Goal: Navigation & Orientation: Find specific page/section

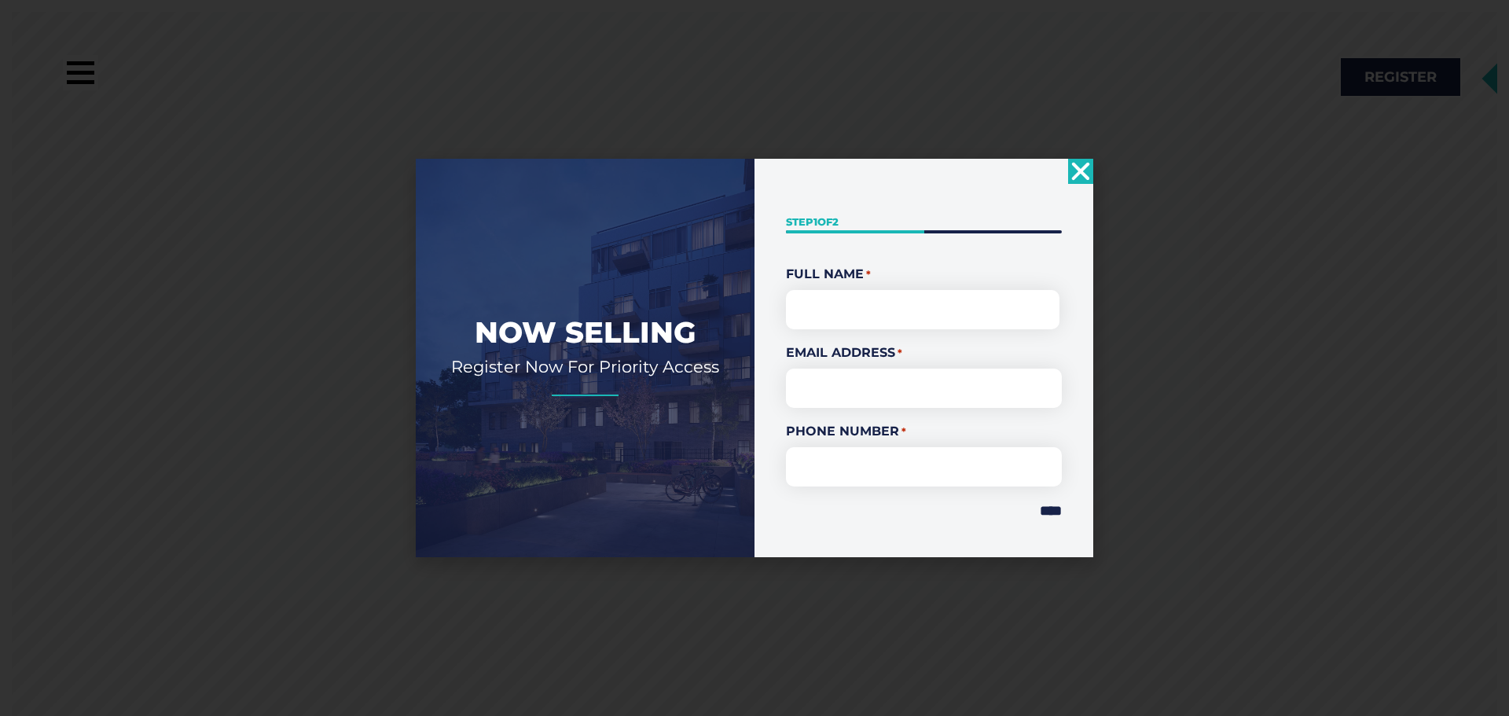
click at [1080, 170] on use "Close" at bounding box center [1081, 171] width 18 height 18
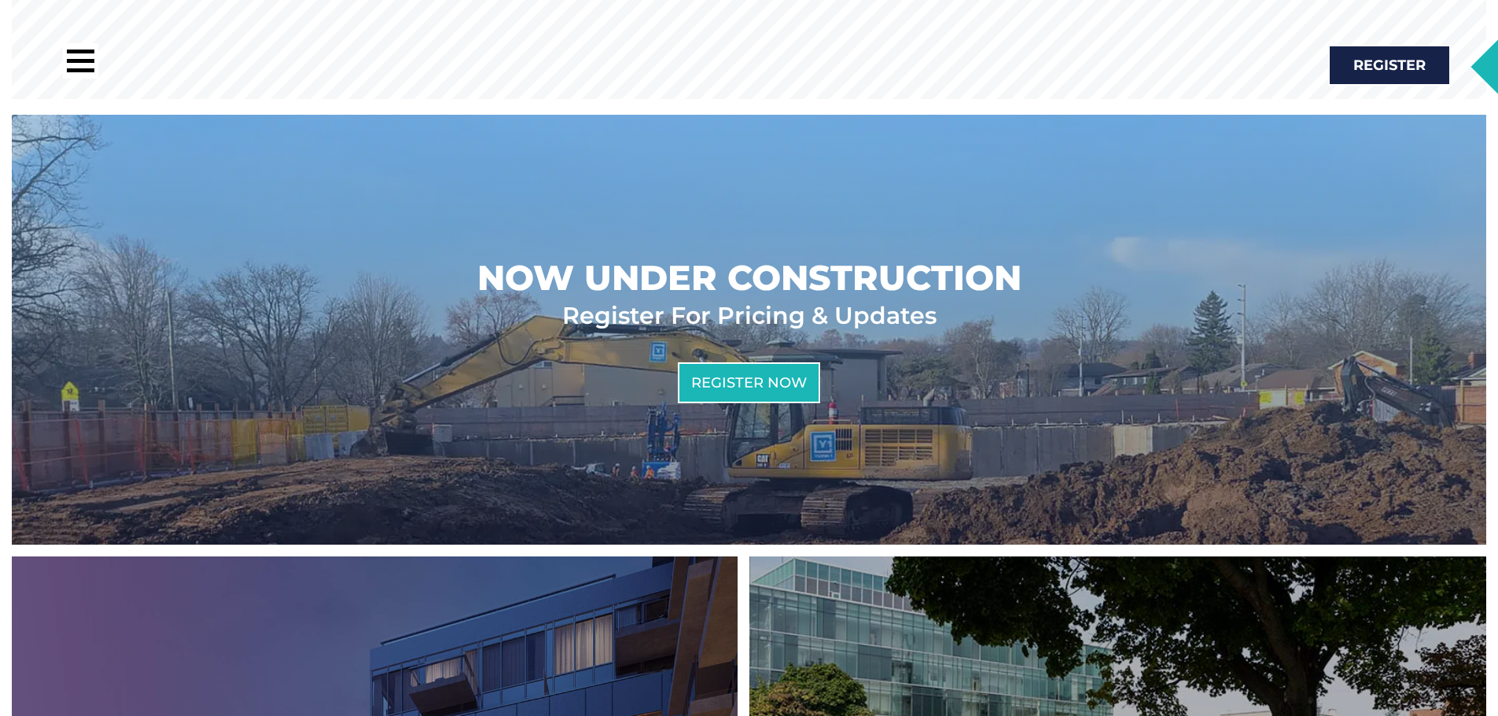
scroll to position [1179, 0]
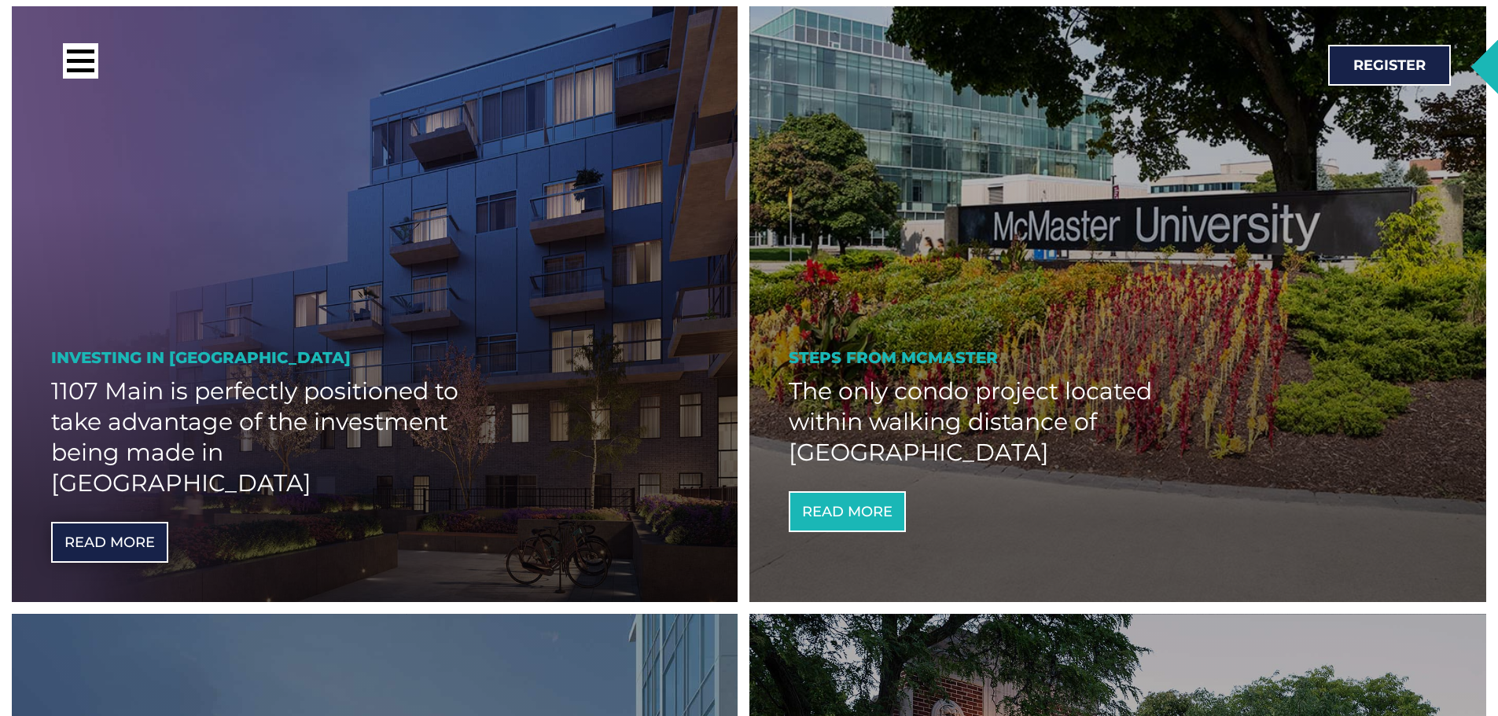
click at [116, 535] on span "Read More" at bounding box center [109, 542] width 90 height 14
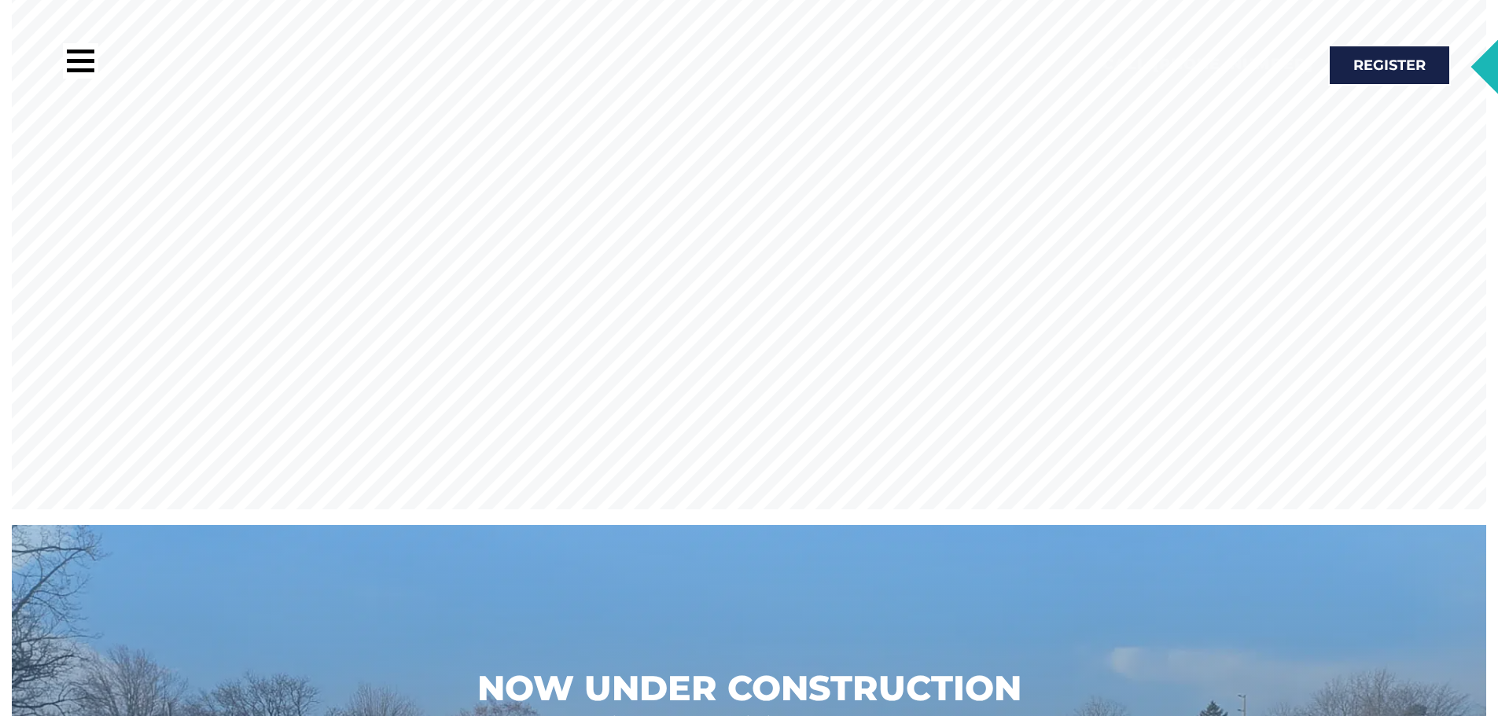
scroll to position [0, 0]
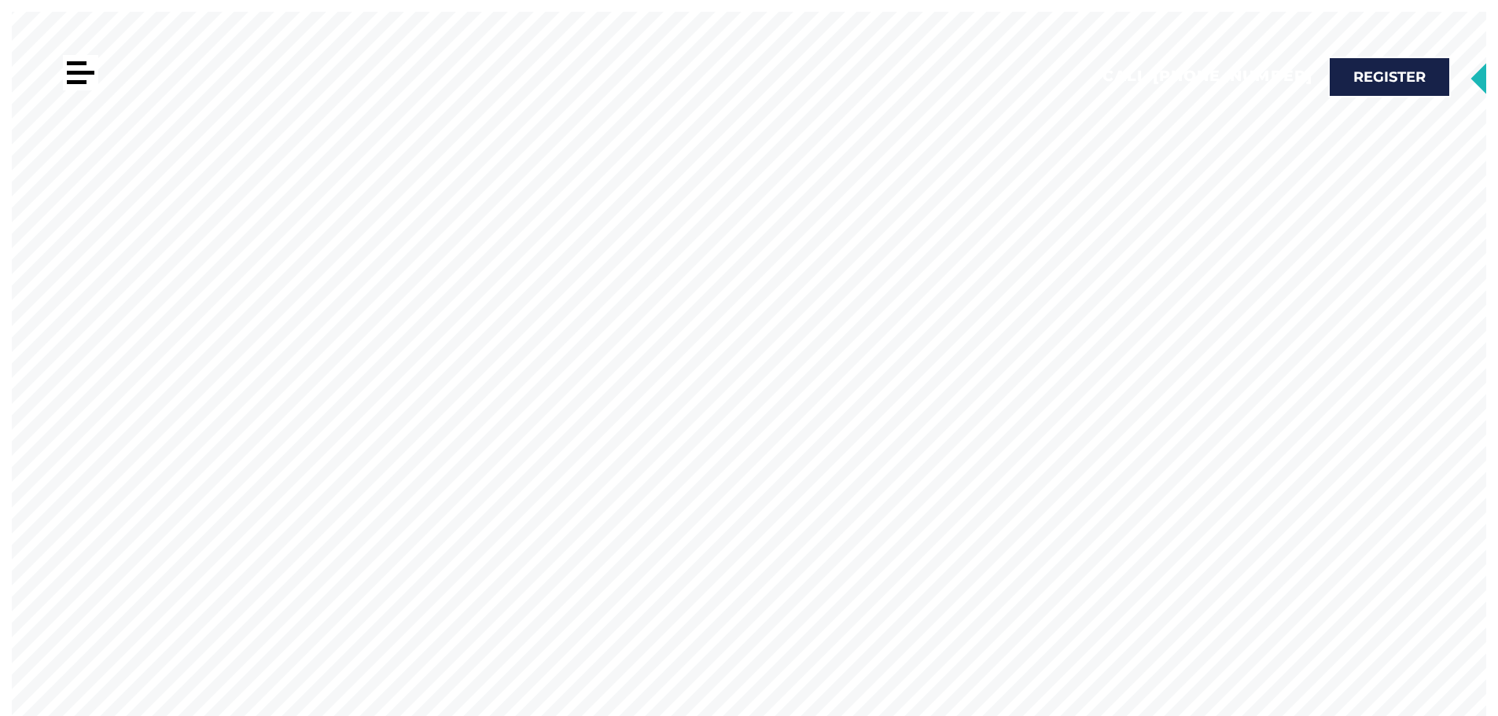
click at [83, 67] on div at bounding box center [80, 72] width 35 height 35
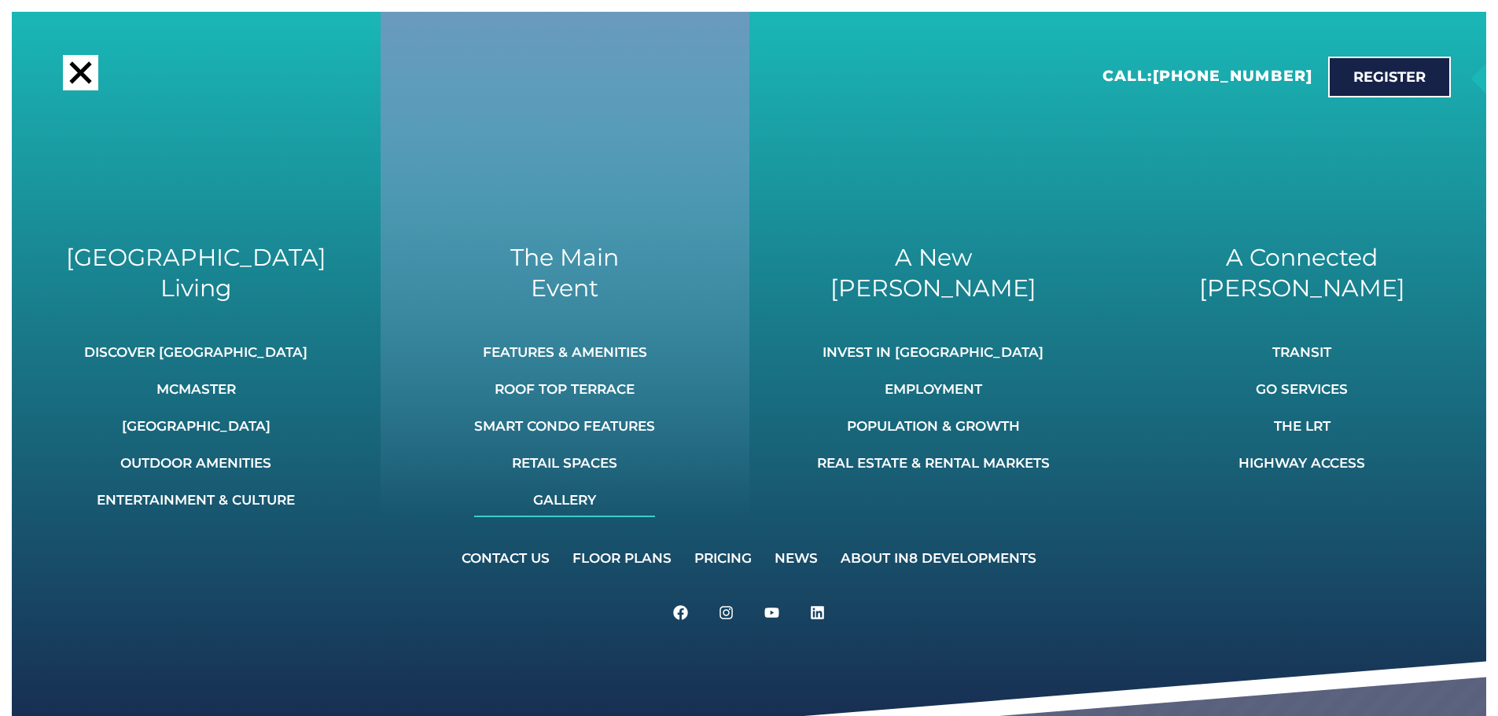
click at [553, 495] on link "Gallery" at bounding box center [564, 500] width 181 height 35
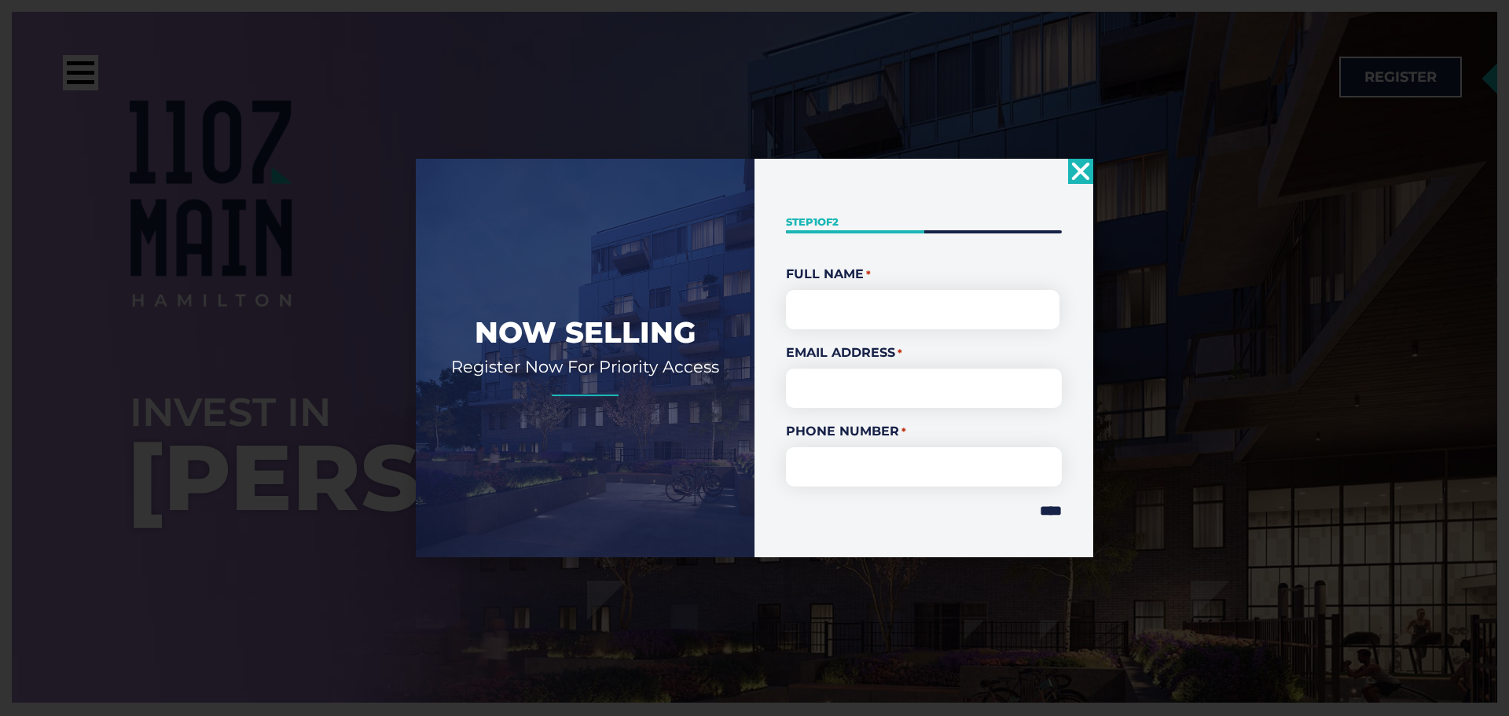
click at [1072, 172] on icon "Close" at bounding box center [1080, 171] width 25 height 25
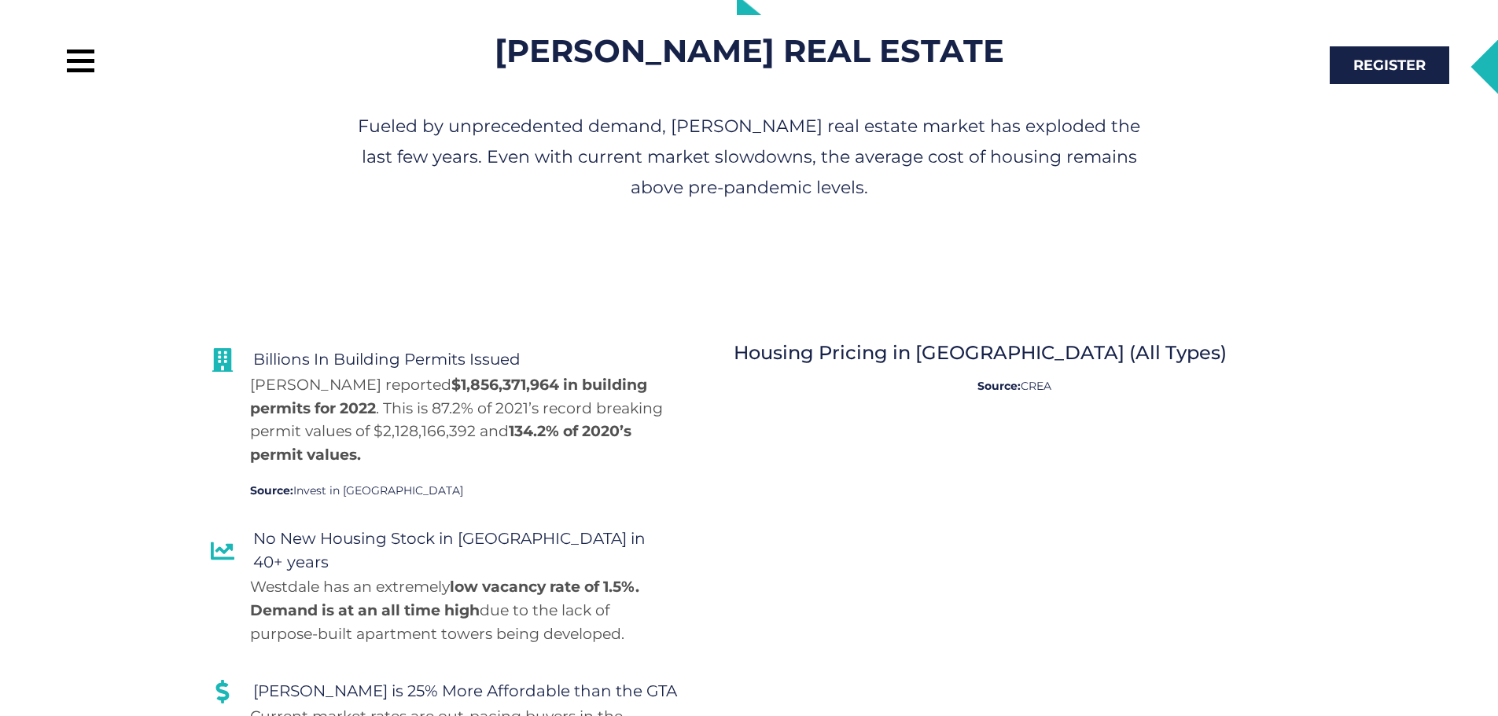
scroll to position [11242, 0]
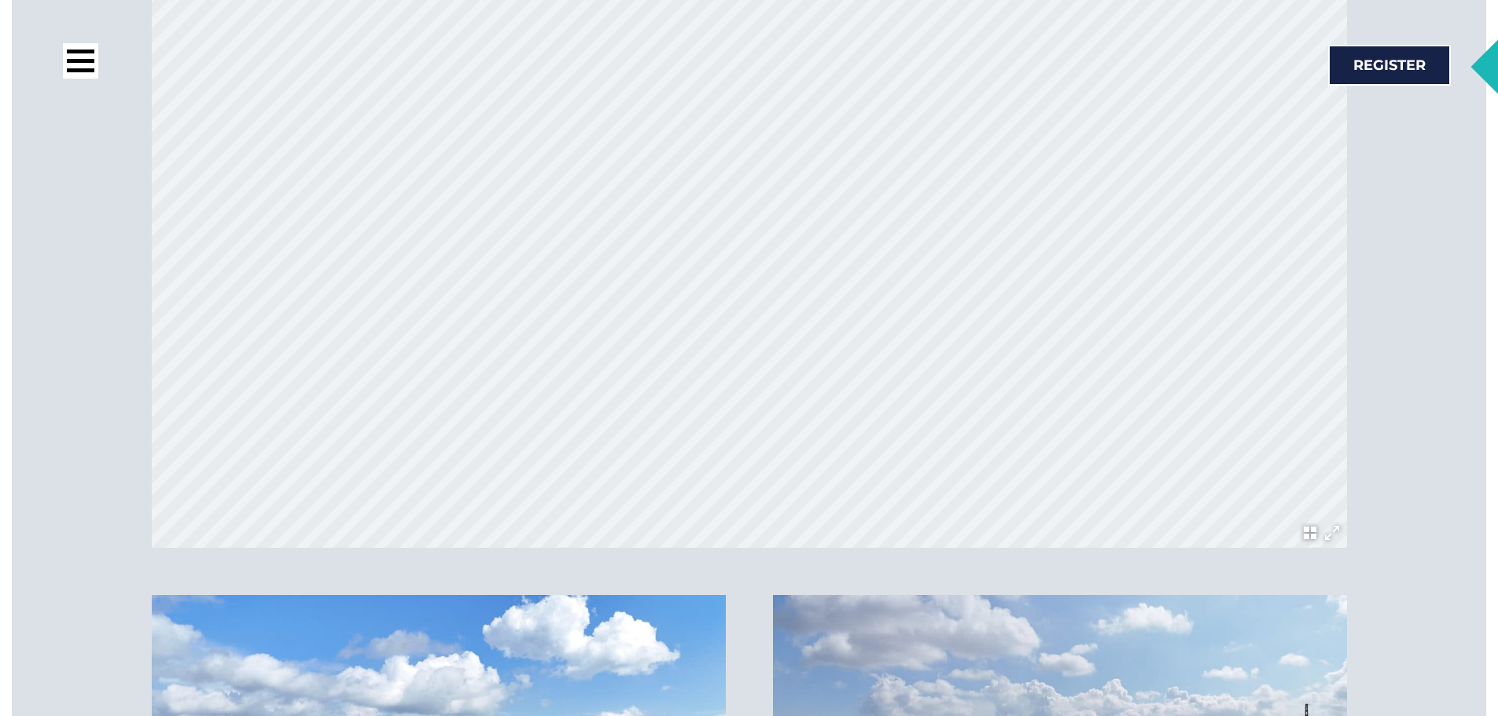
scroll to position [5346, 0]
